Goal: Find specific page/section: Find specific page/section

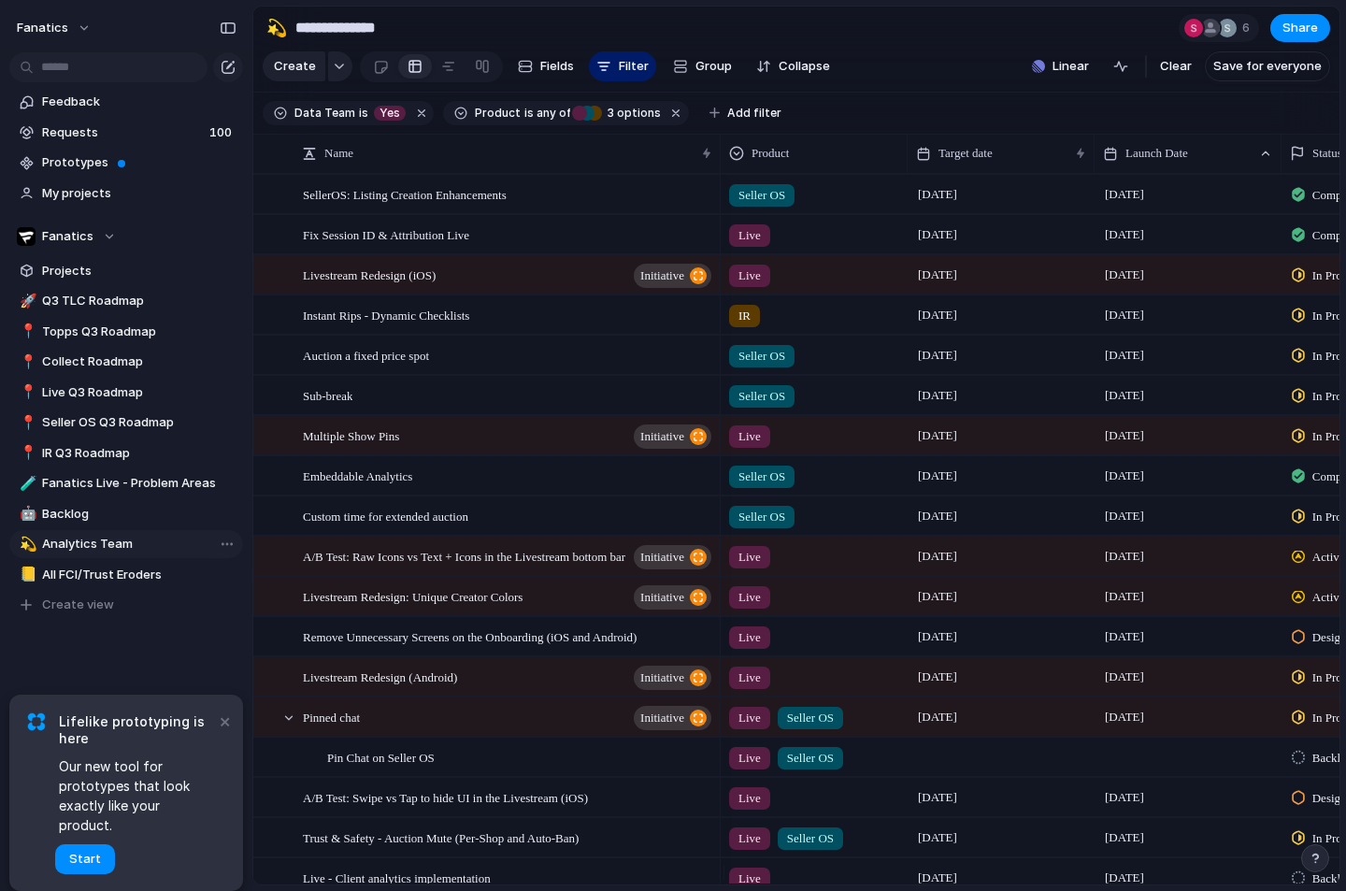
click at [128, 545] on span "Analytics Team" at bounding box center [139, 544] width 194 height 19
click at [85, 456] on span "IR Q3 Roadmap" at bounding box center [139, 453] width 194 height 19
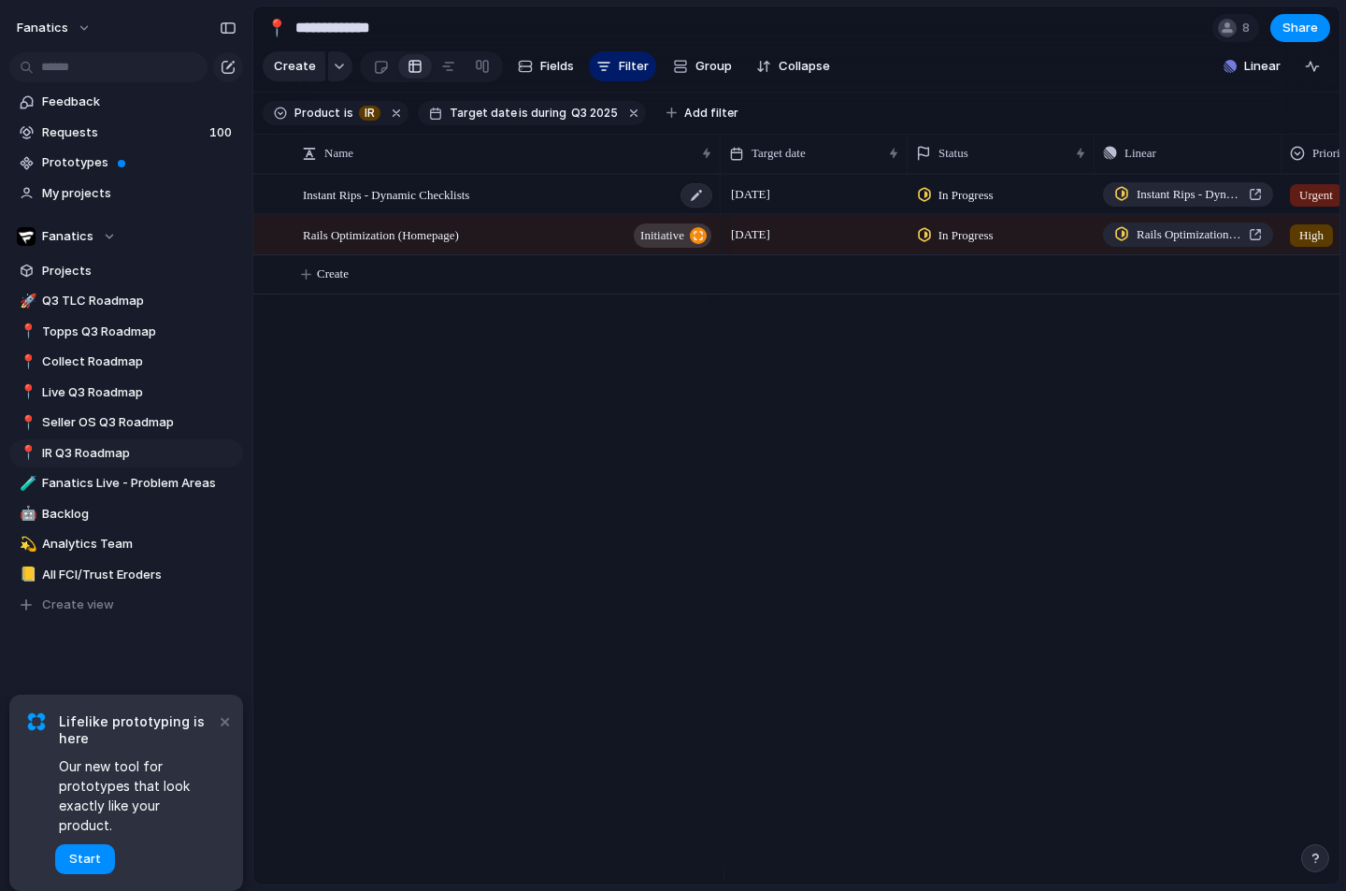
click at [607, 212] on div "Instant Rips - Dynamic Checklists" at bounding box center [508, 195] width 411 height 38
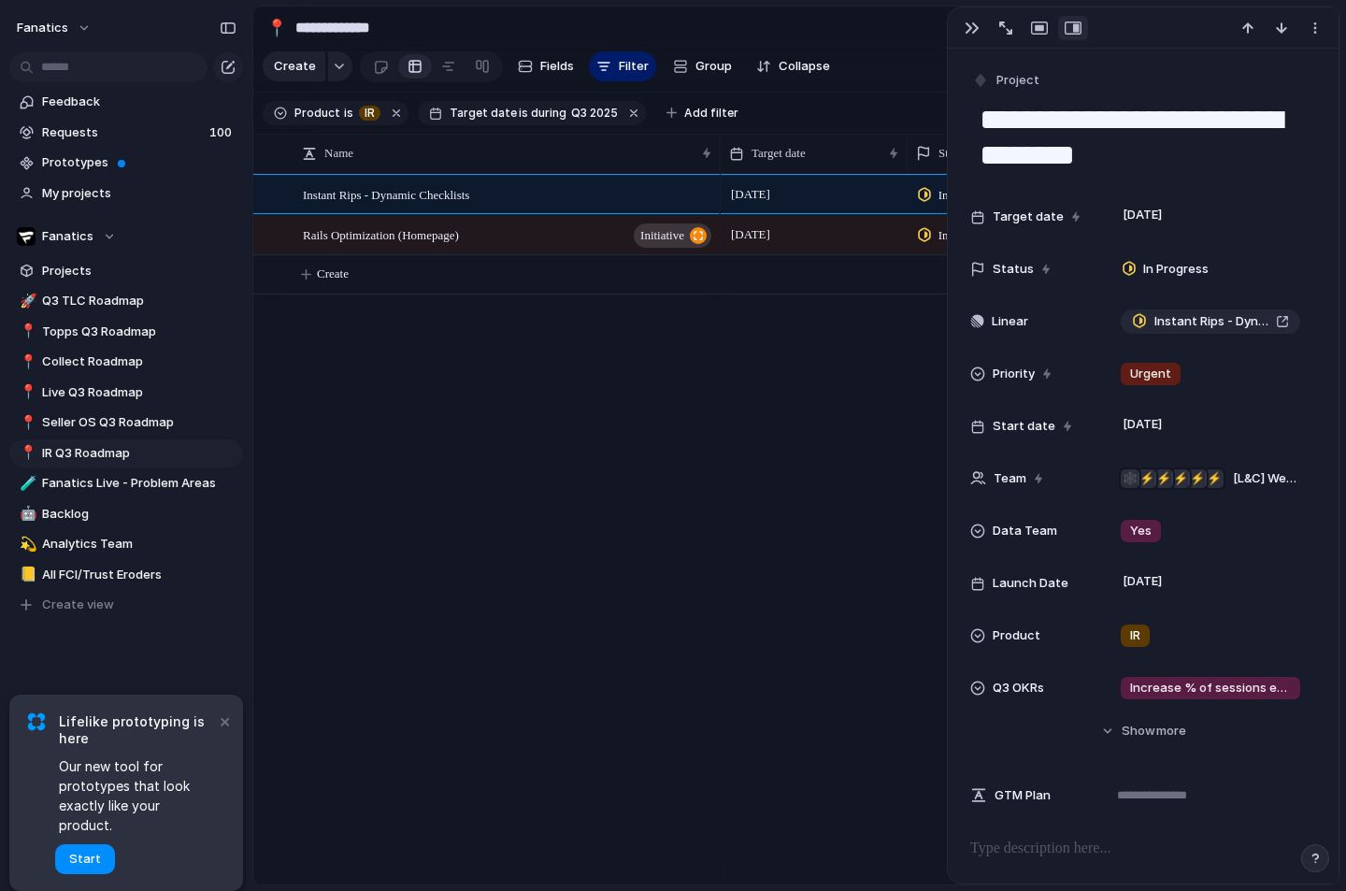
click at [724, 520] on div "[DATE] In Progress Instant Rips - Dynamic Checklists Urgent [DATE] In Progress …" at bounding box center [1030, 529] width 619 height 710
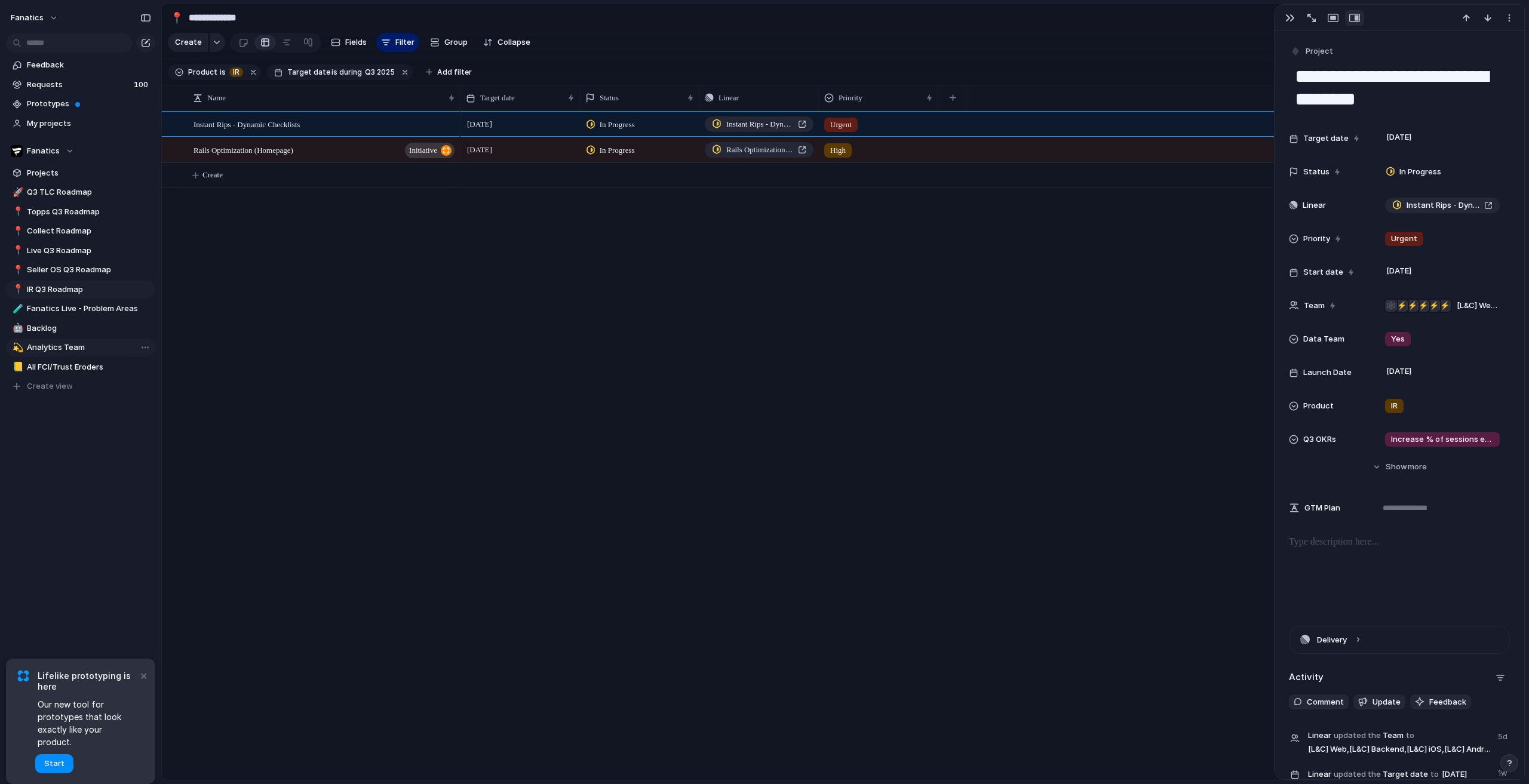
click at [73, 348] on span "Analytics Team" at bounding box center [89, 348] width 124 height 12
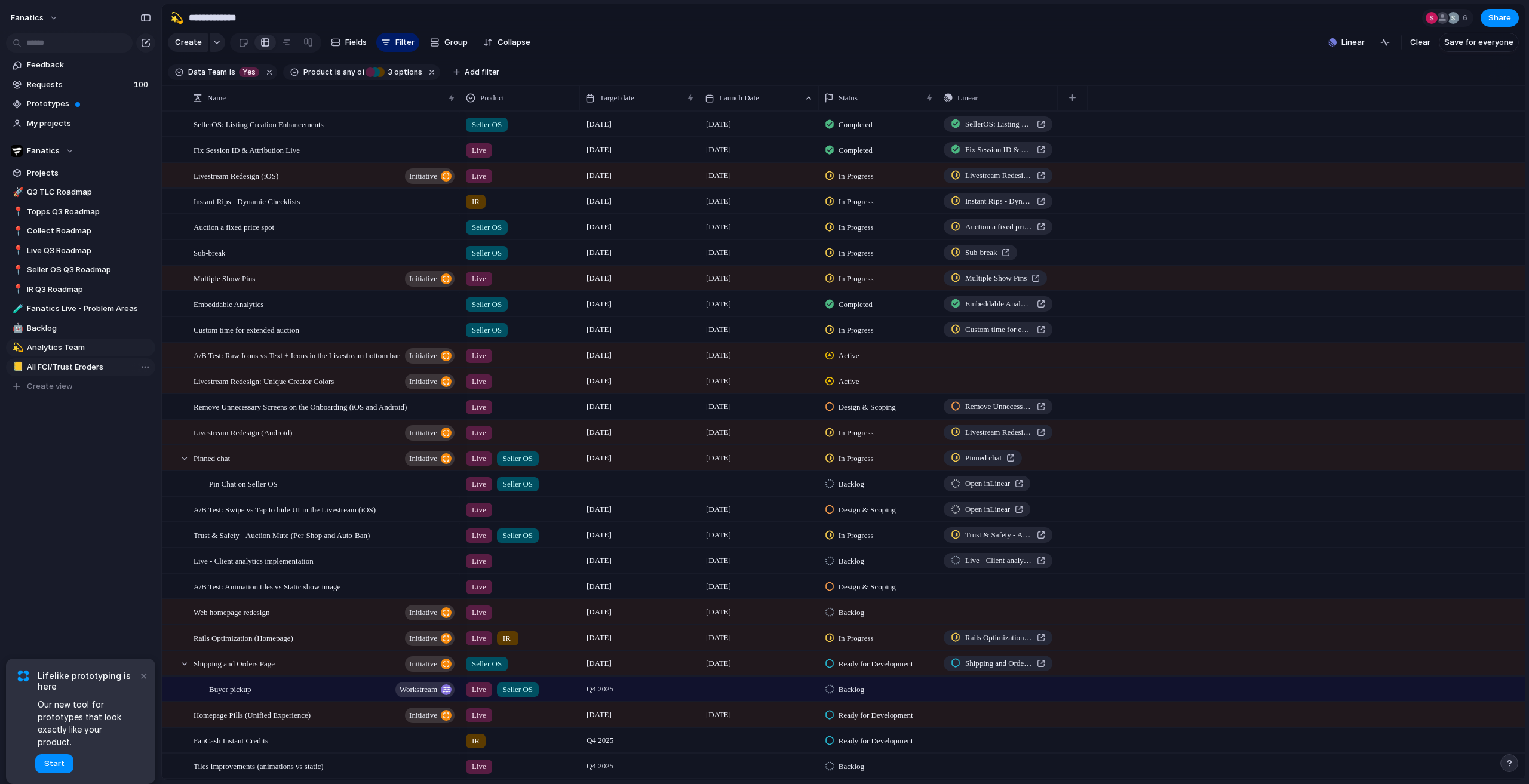
type input "**********"
click at [987, 259] on span "Sub-break" at bounding box center [981, 252] width 32 height 12
